Goal: Information Seeking & Learning: Compare options

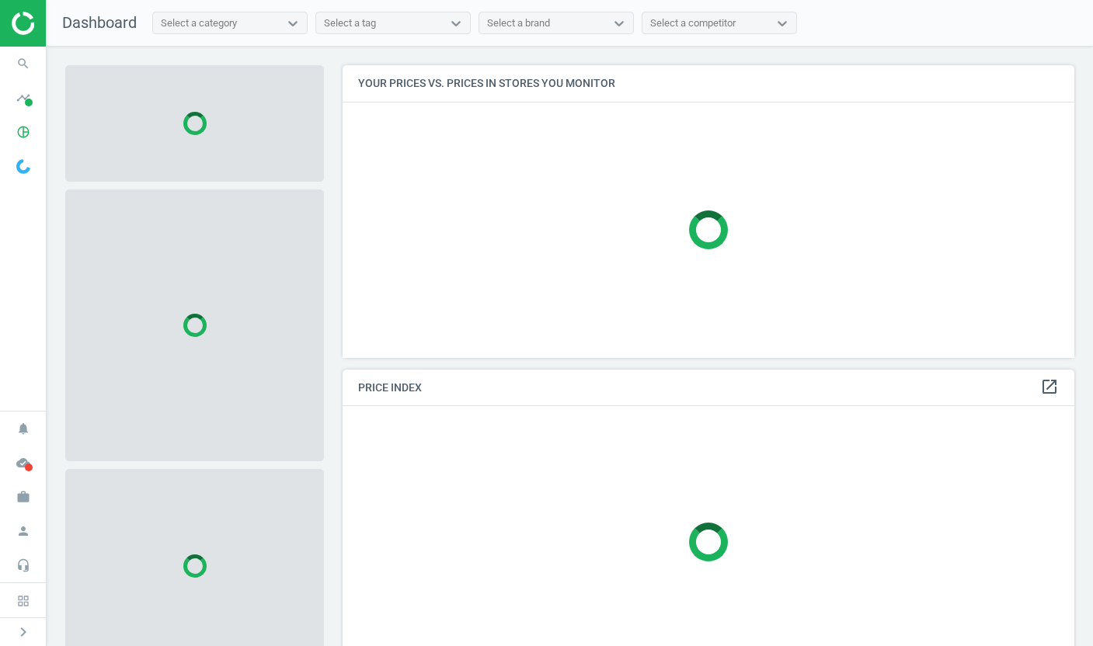
scroll to position [294, 732]
click at [24, 98] on icon "timeline" at bounding box center [24, 98] width 30 height 30
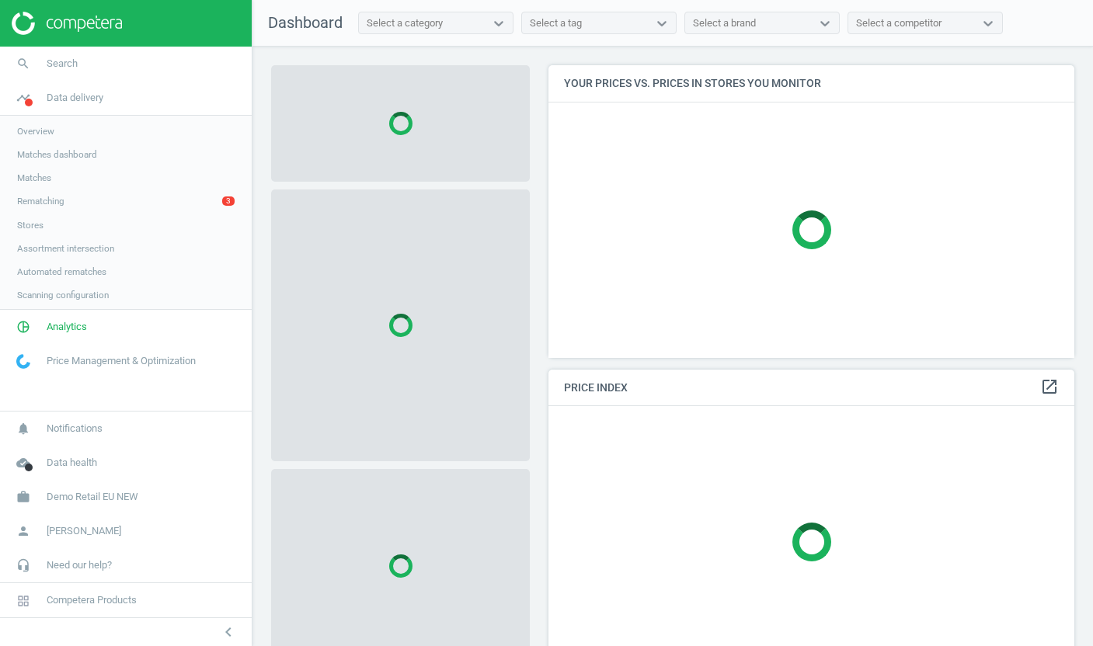
scroll to position [294, 527]
click at [33, 227] on span "Stores" at bounding box center [30, 225] width 26 height 12
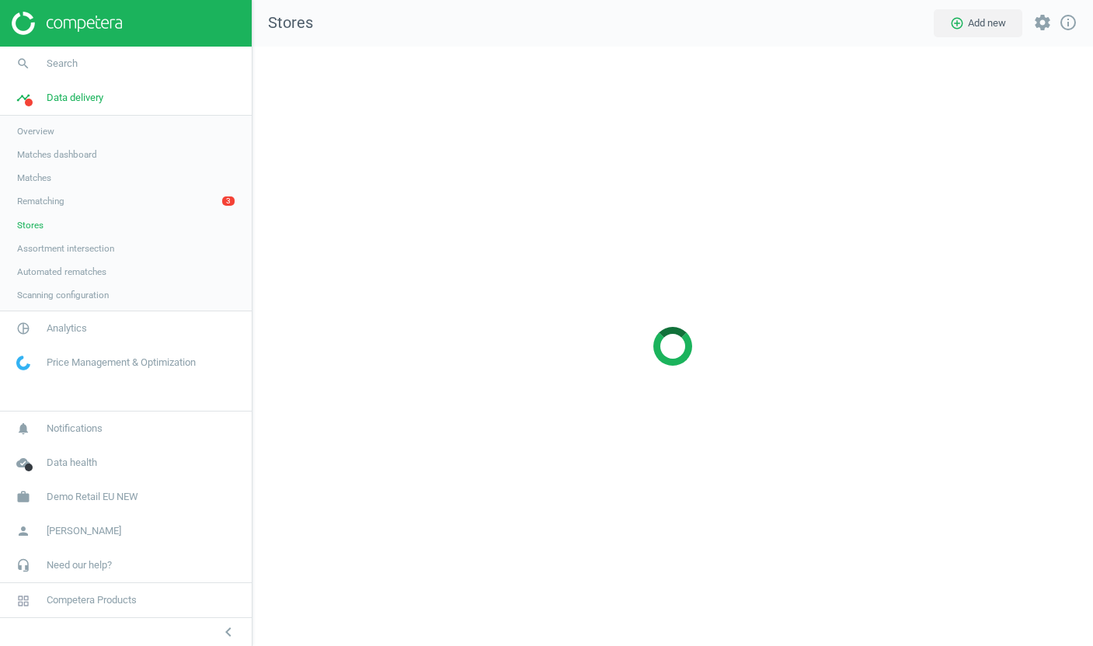
scroll to position [600, 841]
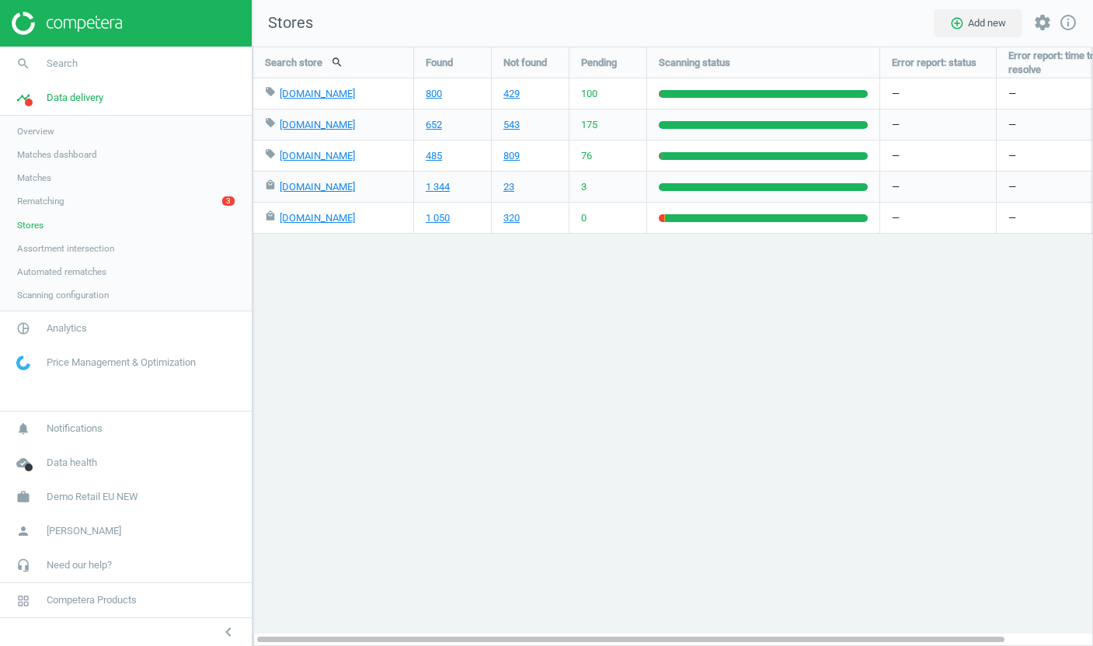
click at [88, 132] on link "Overview" at bounding box center [126, 131] width 252 height 23
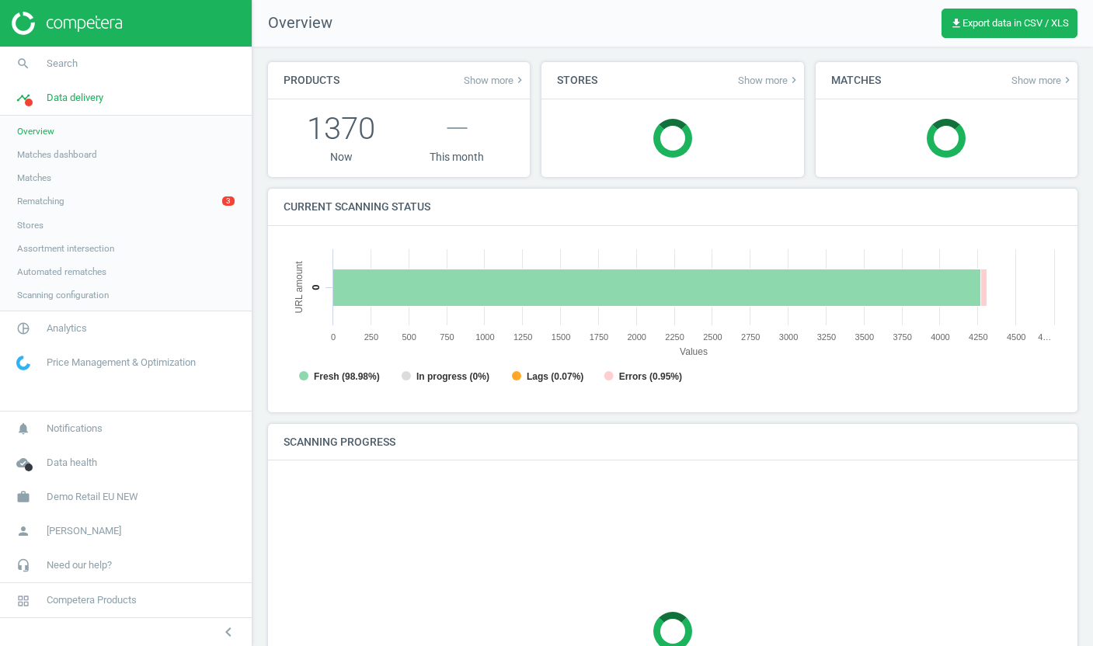
scroll to position [311, 779]
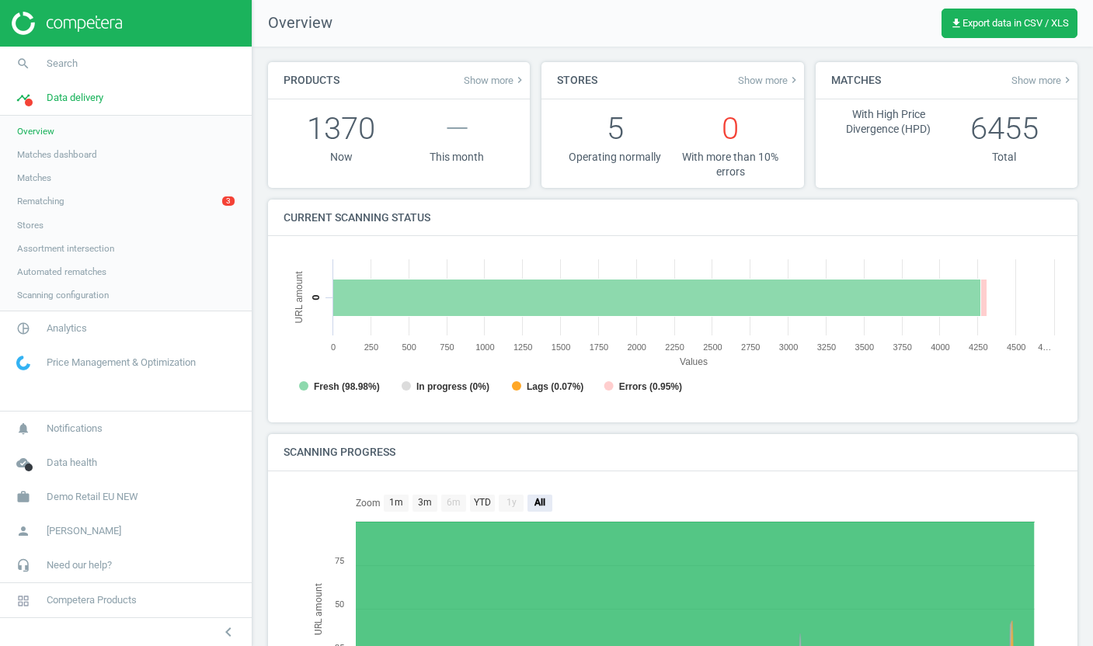
click at [92, 289] on span "Scanning configuration" at bounding box center [63, 295] width 92 height 12
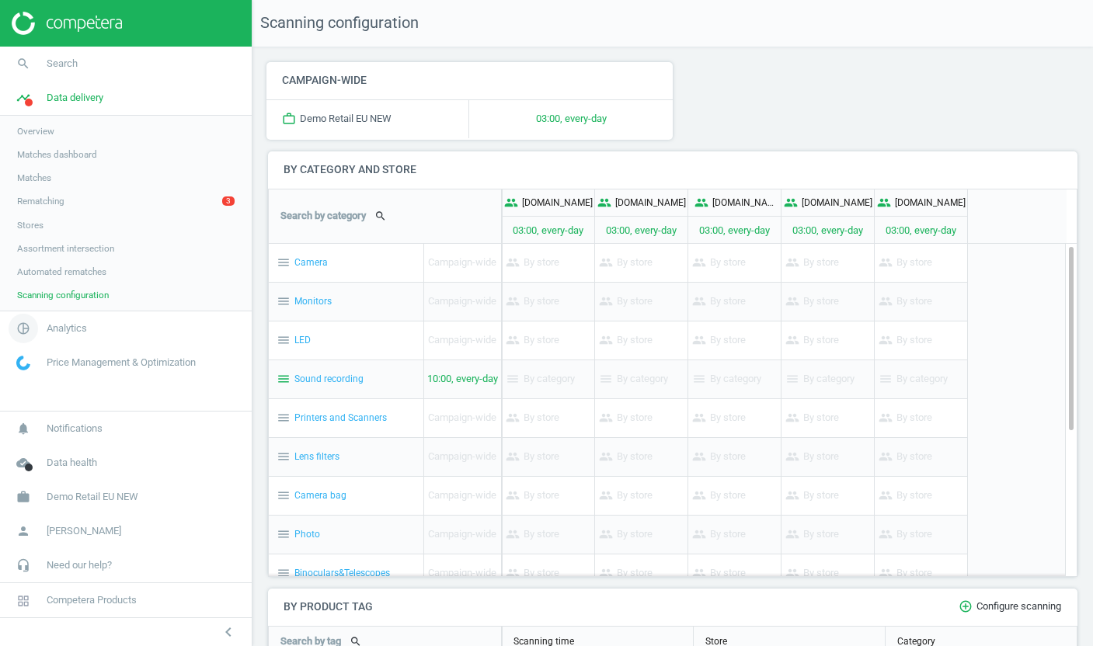
click at [56, 329] on span "Analytics" at bounding box center [67, 329] width 40 height 14
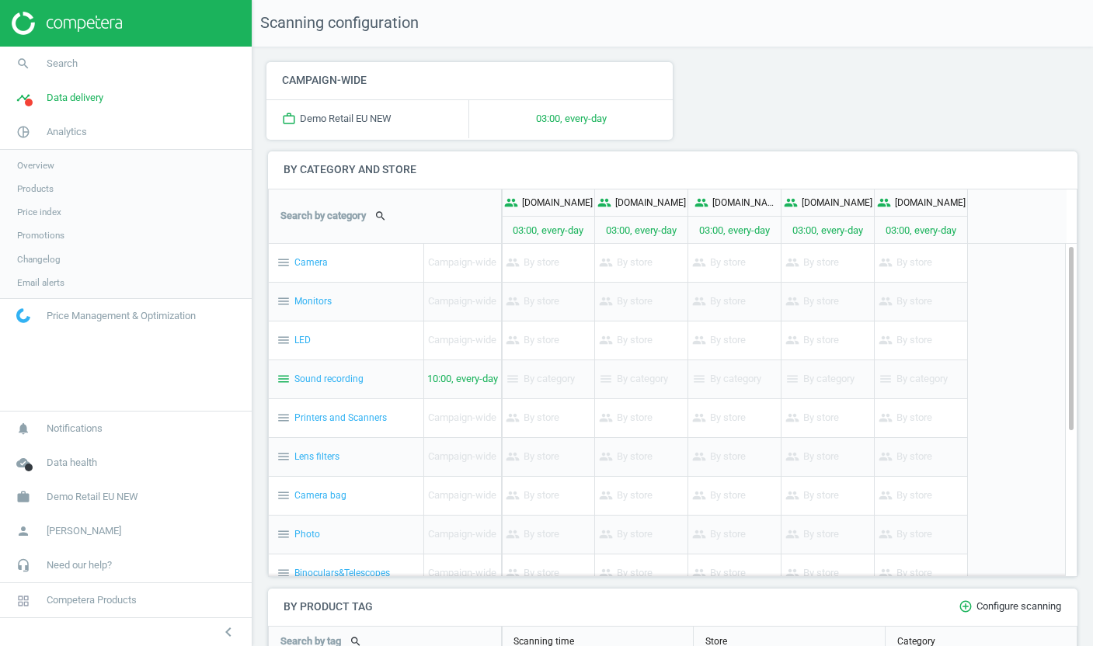
click at [54, 186] on span "Products" at bounding box center [35, 189] width 37 height 12
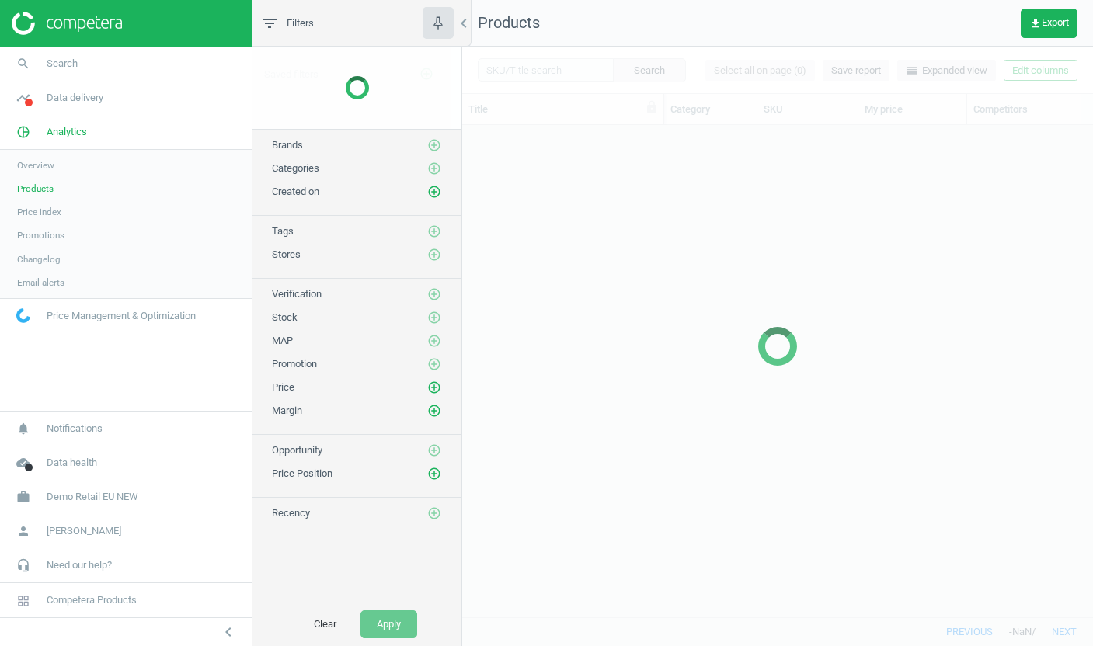
scroll to position [492, 631]
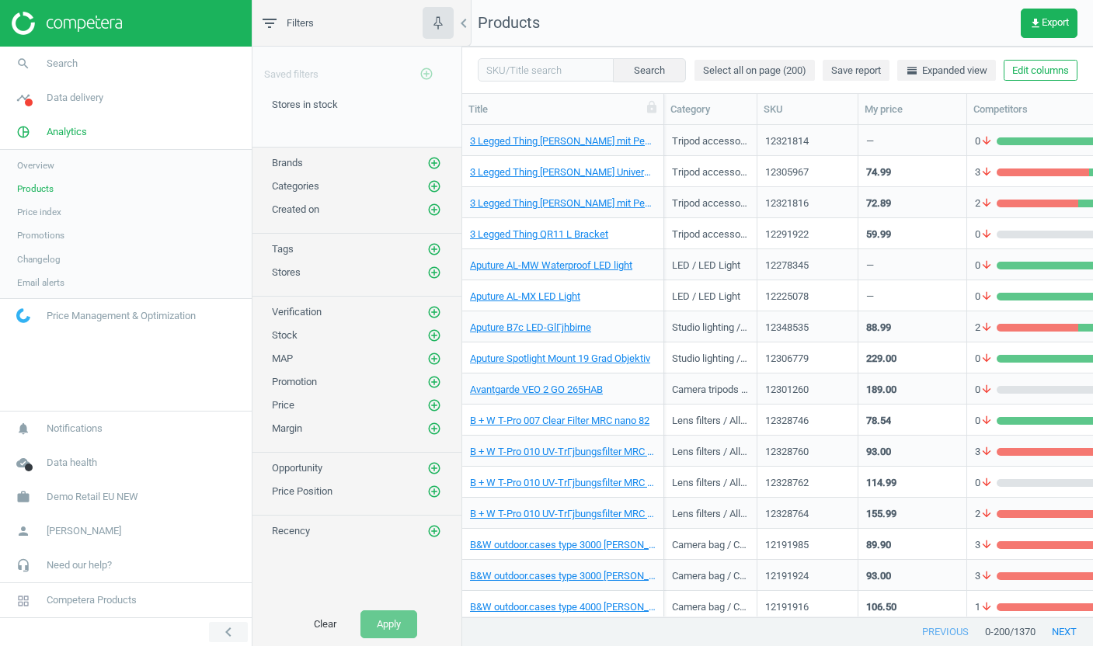
click at [221, 626] on icon "chevron_left" at bounding box center [228, 632] width 19 height 19
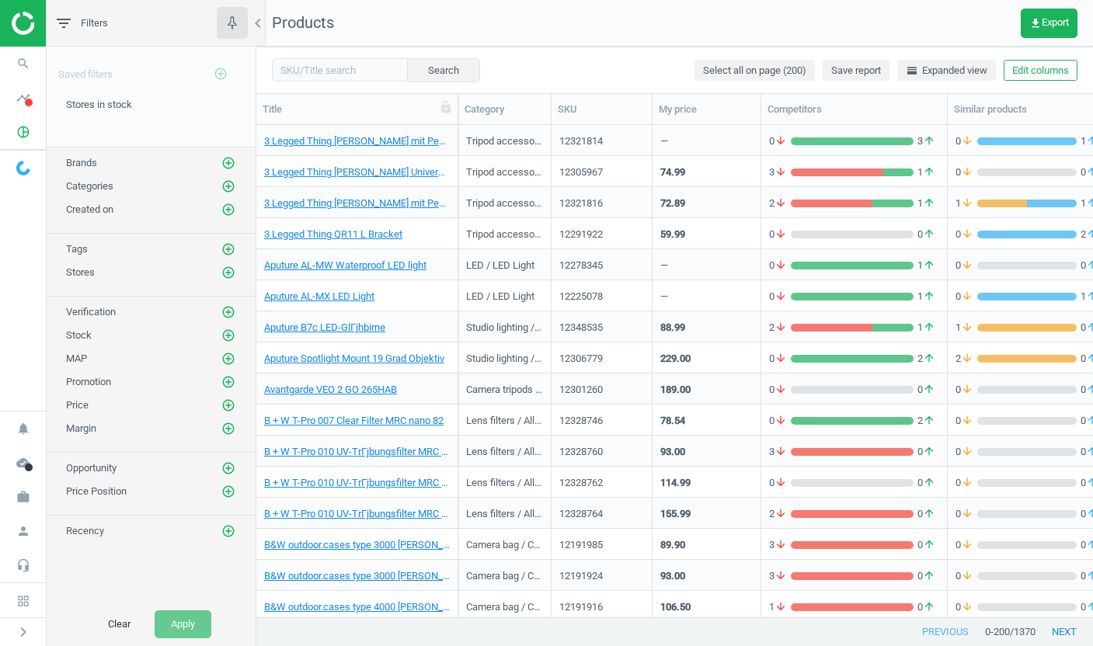
scroll to position [492, 837]
click at [258, 26] on icon "chevron_left" at bounding box center [258, 23] width 19 height 19
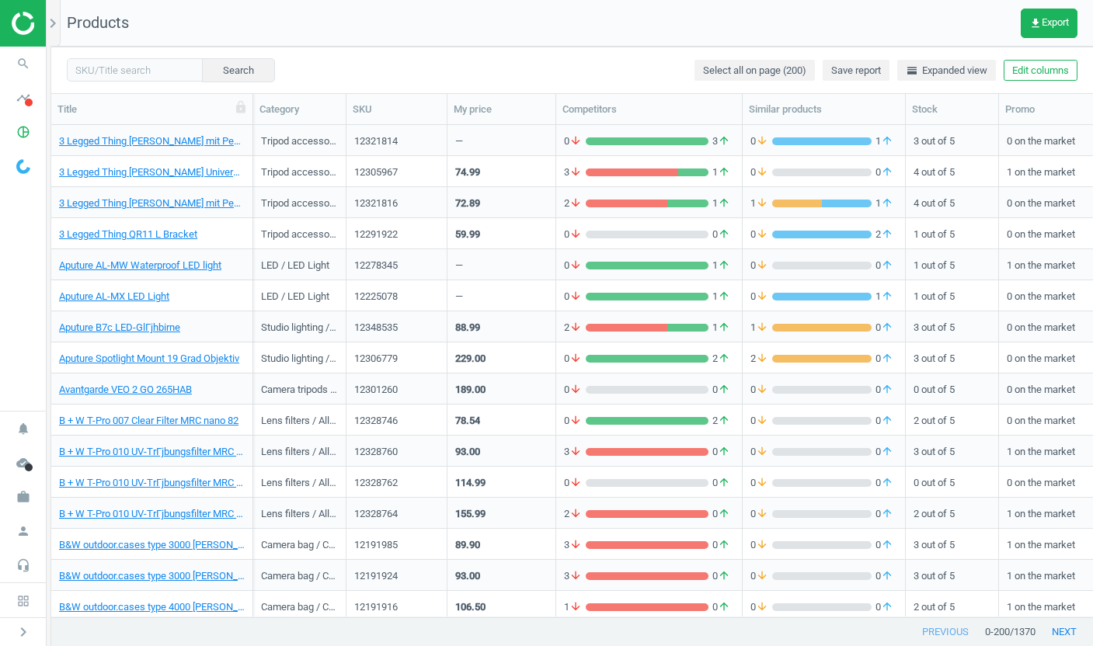
scroll to position [492, 1042]
click at [277, 183] on div "Tripod accessories / L-bracket" at bounding box center [299, 174] width 77 height 19
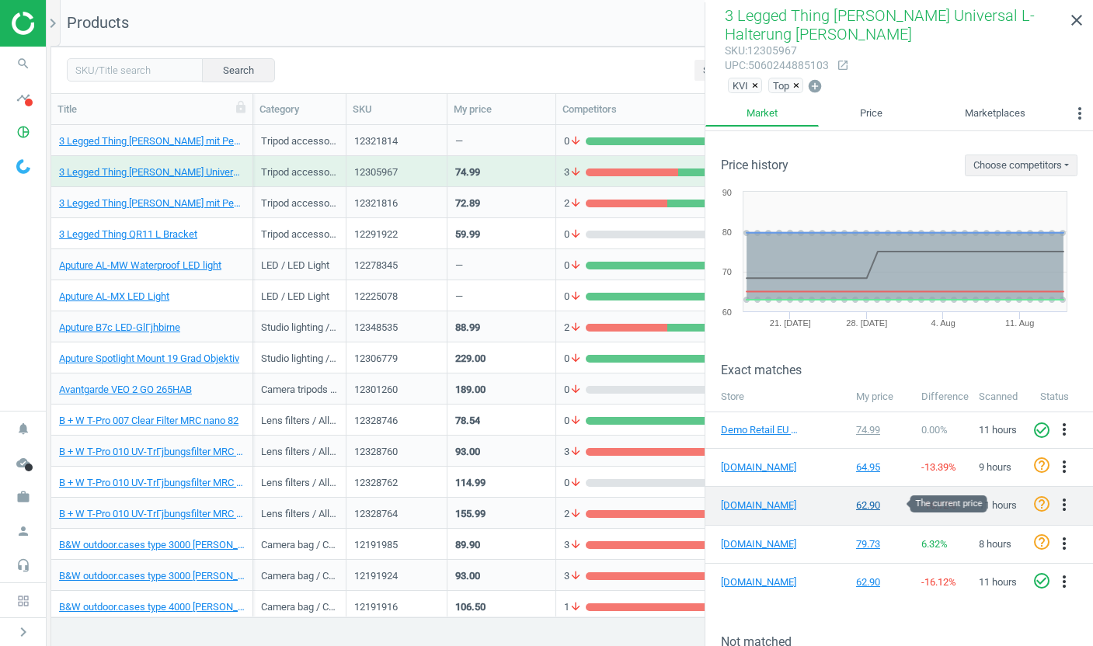
click at [871, 508] on div "62.90" at bounding box center [881, 506] width 50 height 14
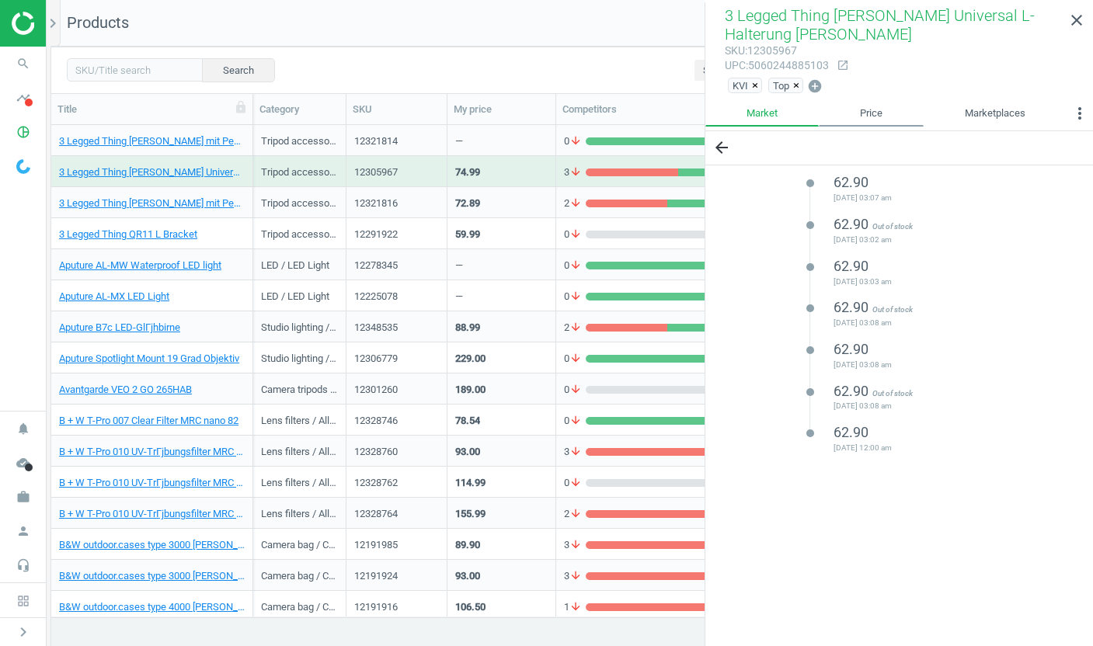
click at [861, 108] on link "Price" at bounding box center [871, 113] width 105 height 26
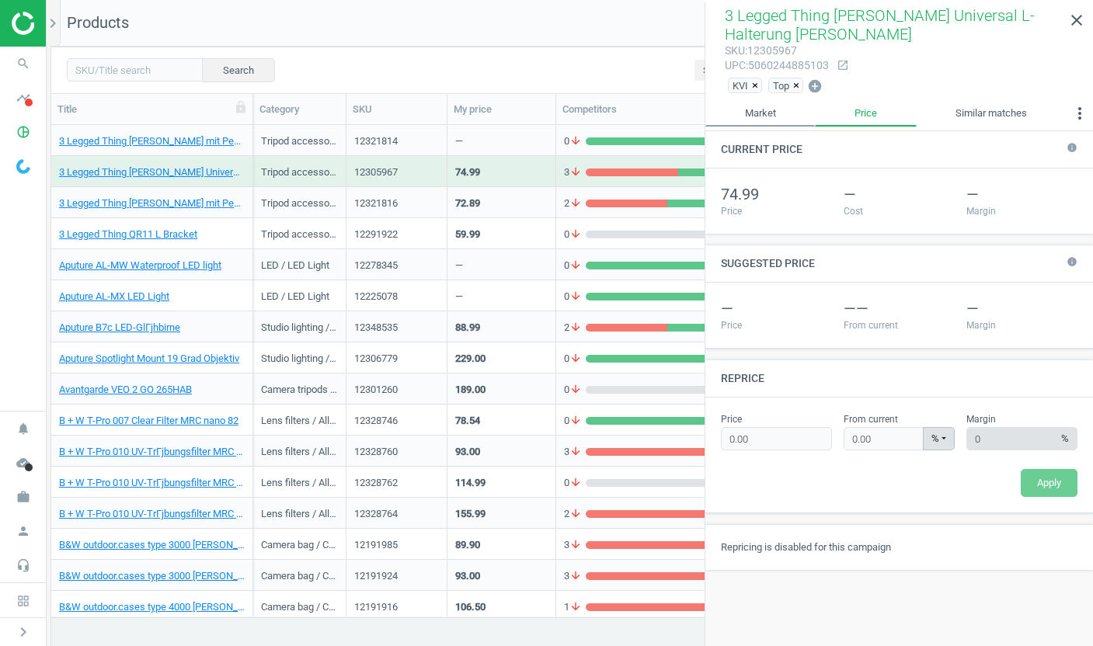
click at [770, 106] on link "Market" at bounding box center [760, 113] width 110 height 26
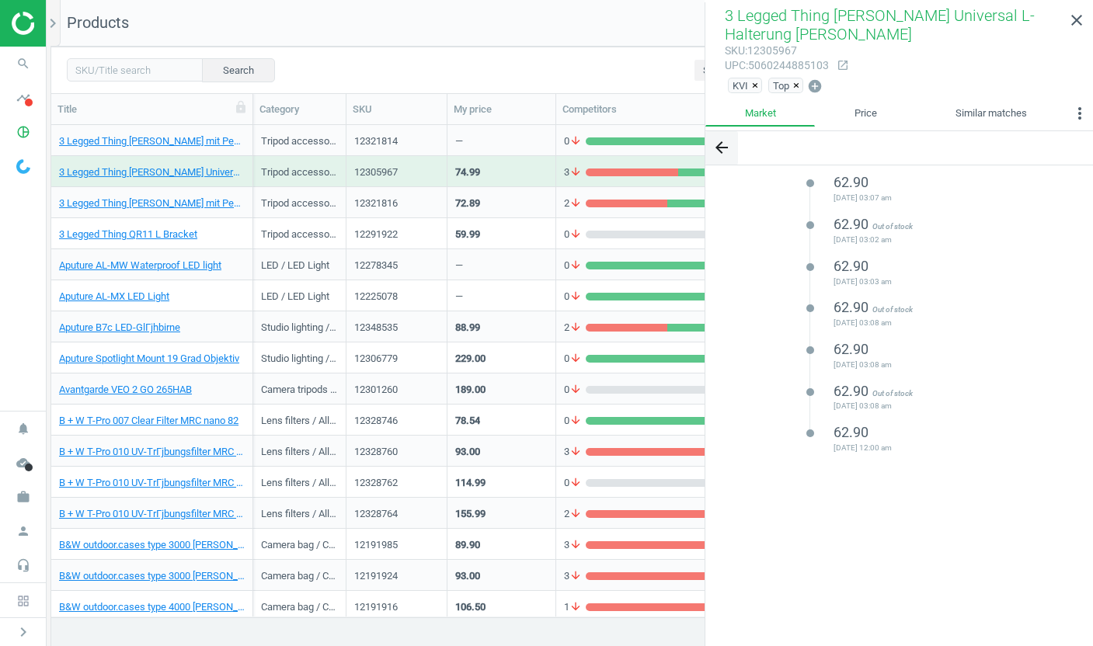
click at [721, 132] on button "arrow_back" at bounding box center [721, 147] width 33 height 33
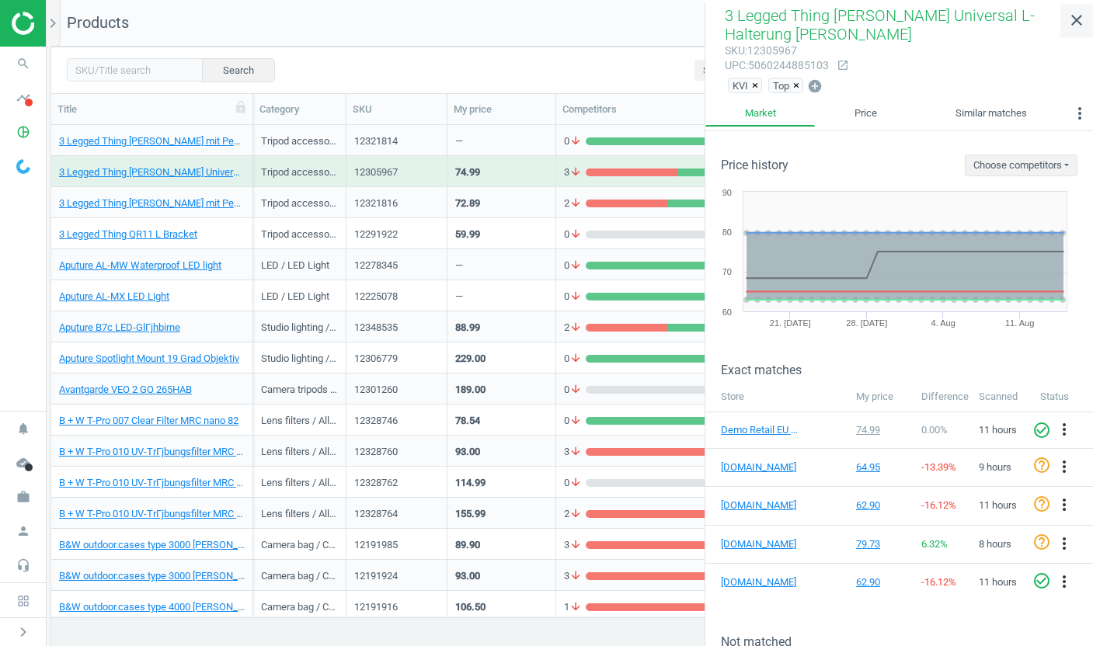
click at [1077, 11] on icon "close" at bounding box center [1076, 20] width 19 height 19
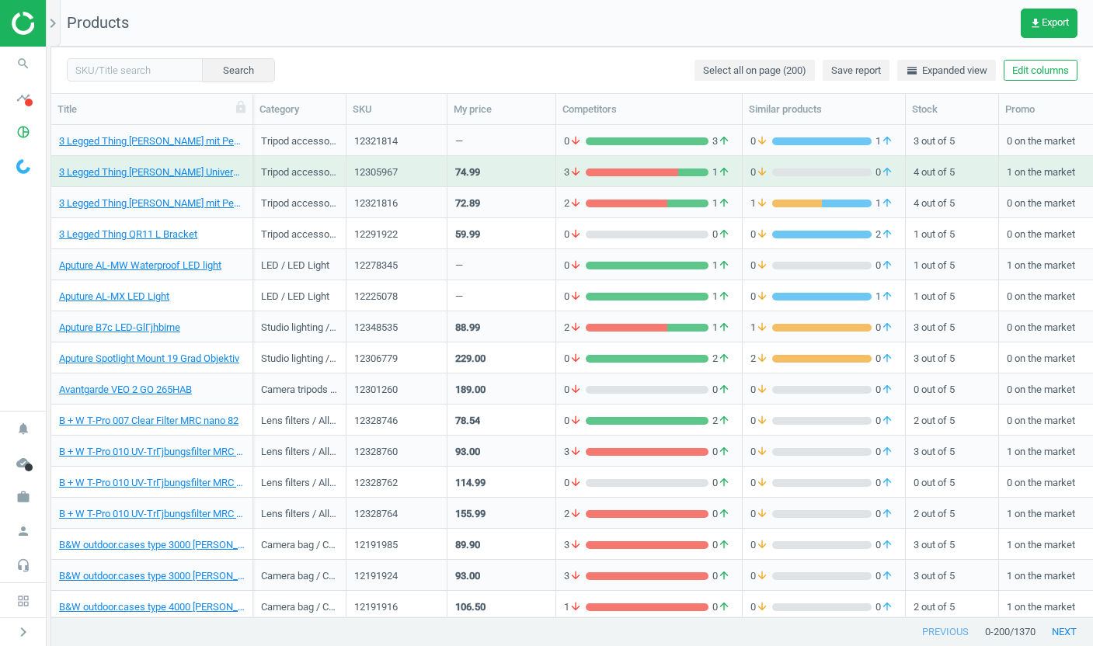
click at [510, 136] on div "—" at bounding box center [501, 140] width 92 height 27
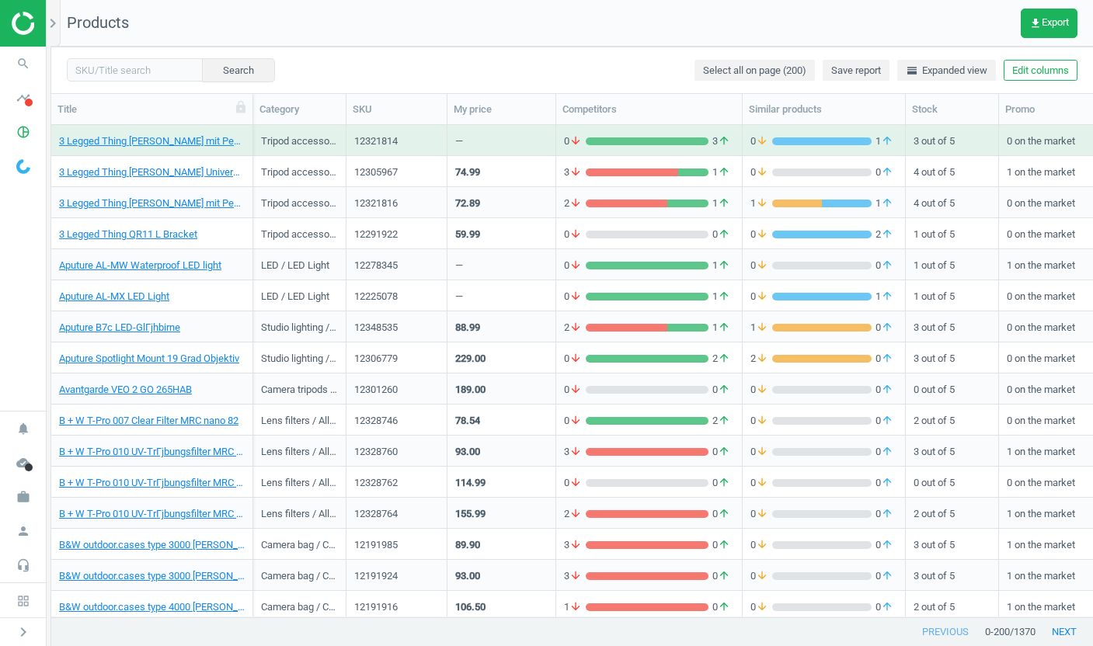
click at [510, 136] on div "—" at bounding box center [501, 140] width 92 height 27
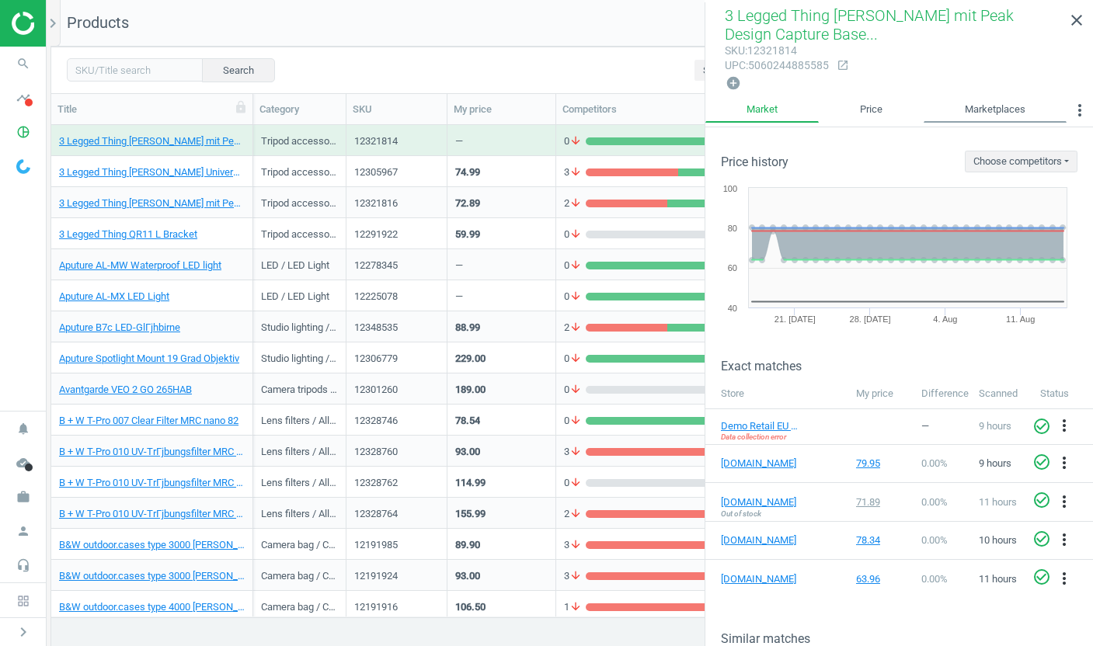
click at [1004, 113] on link "Marketplaces" at bounding box center [995, 110] width 143 height 26
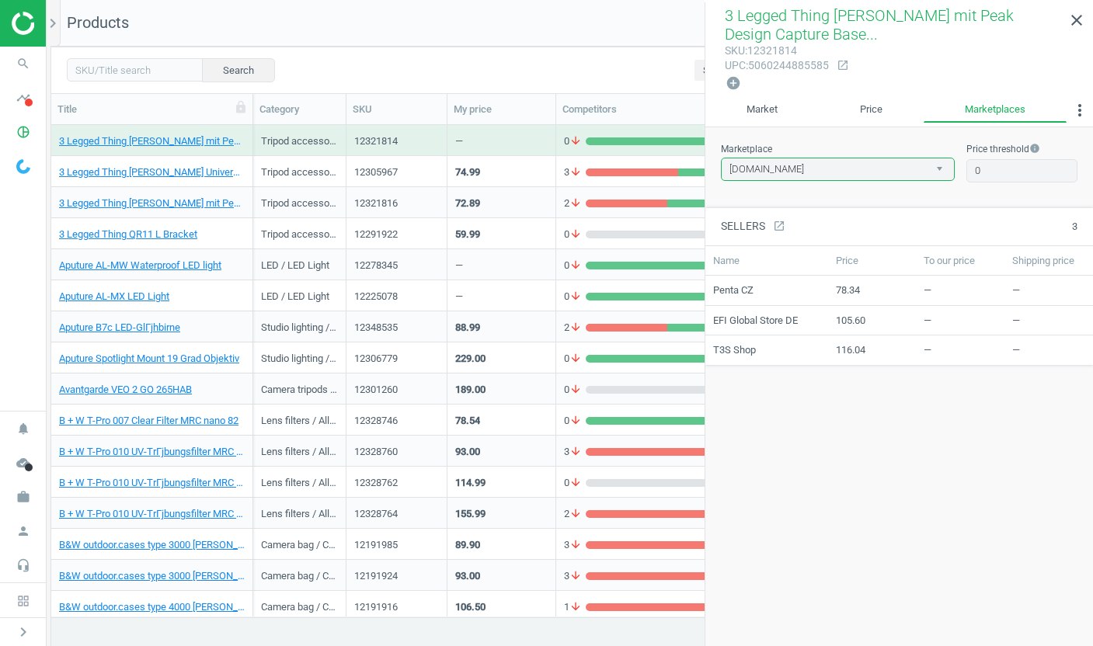
click at [920, 158] on select "[DOMAIN_NAME] [DOMAIN_NAME]" at bounding box center [838, 169] width 234 height 23
select select "[DOMAIN_NAME]"
click at [721, 158] on select "[DOMAIN_NAME] [DOMAIN_NAME]" at bounding box center [838, 169] width 234 height 23
click at [785, 103] on link "Market" at bounding box center [761, 110] width 113 height 26
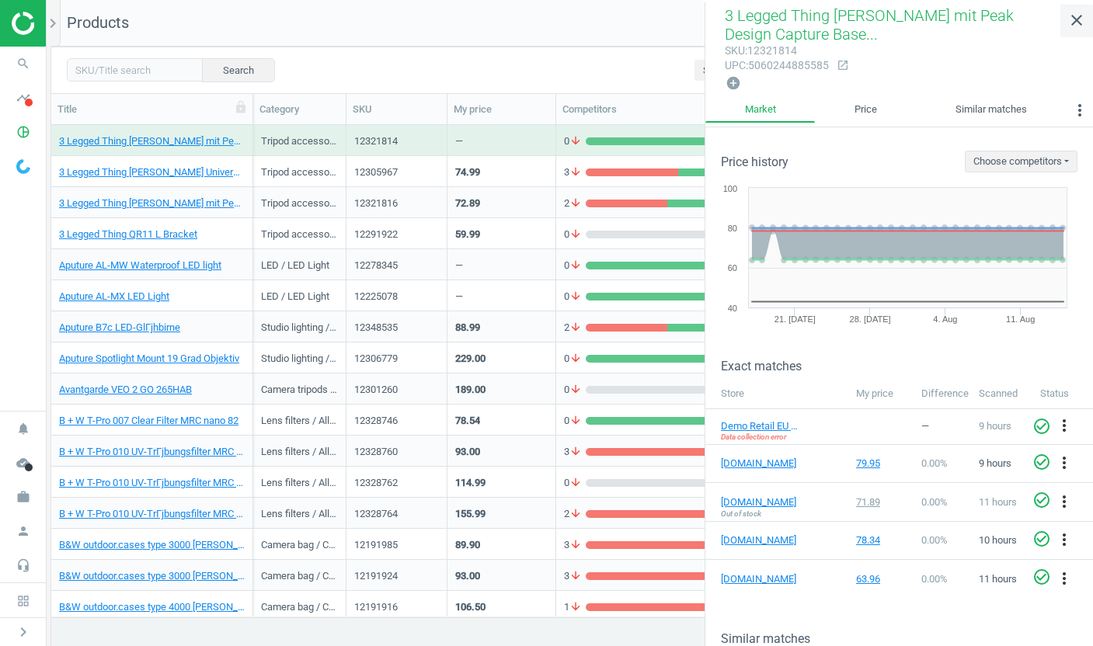
click at [1072, 24] on icon "close" at bounding box center [1076, 20] width 19 height 19
